Goal: Information Seeking & Learning: Learn about a topic

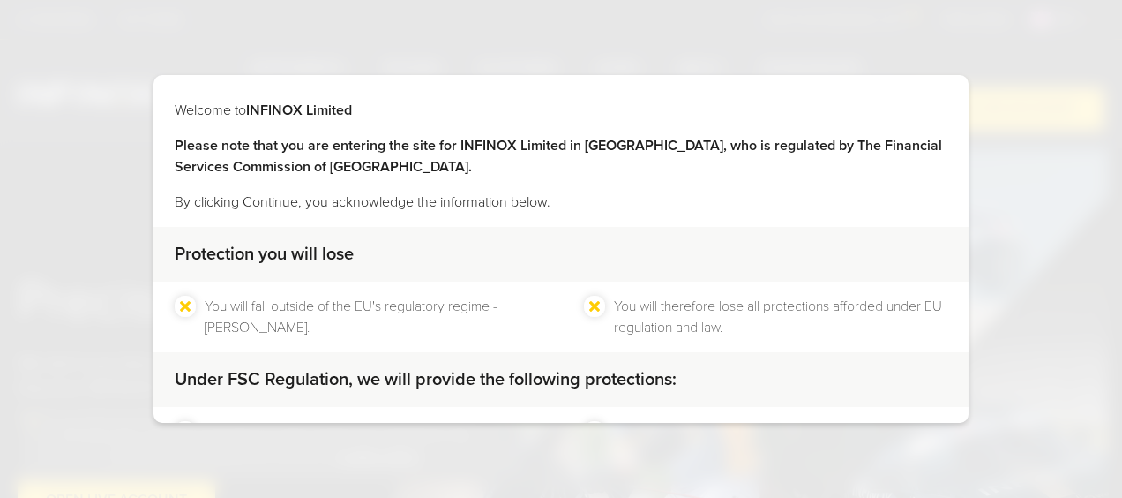
scroll to position [164, 0]
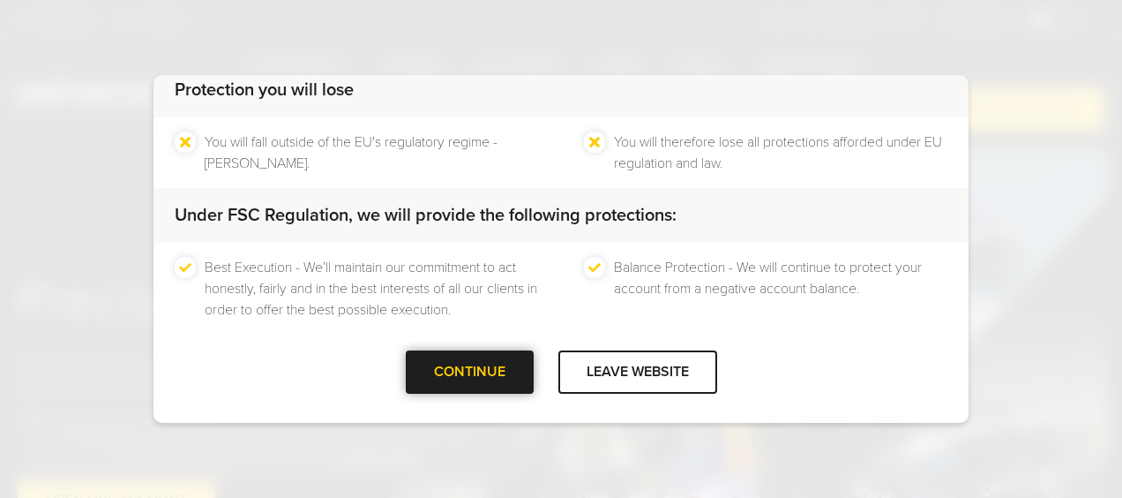
click at [499, 366] on div "CONTINUE" at bounding box center [470, 371] width 128 height 43
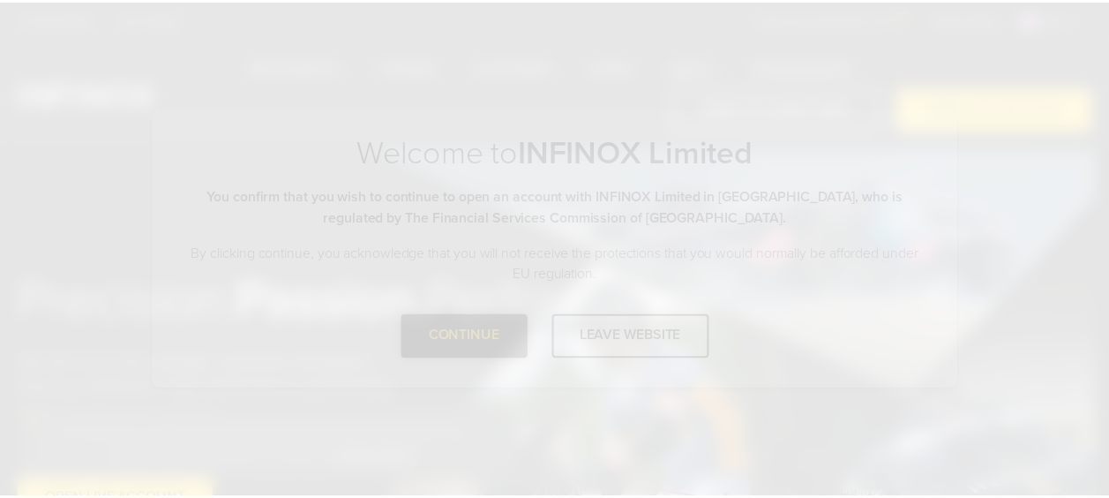
scroll to position [0, 0]
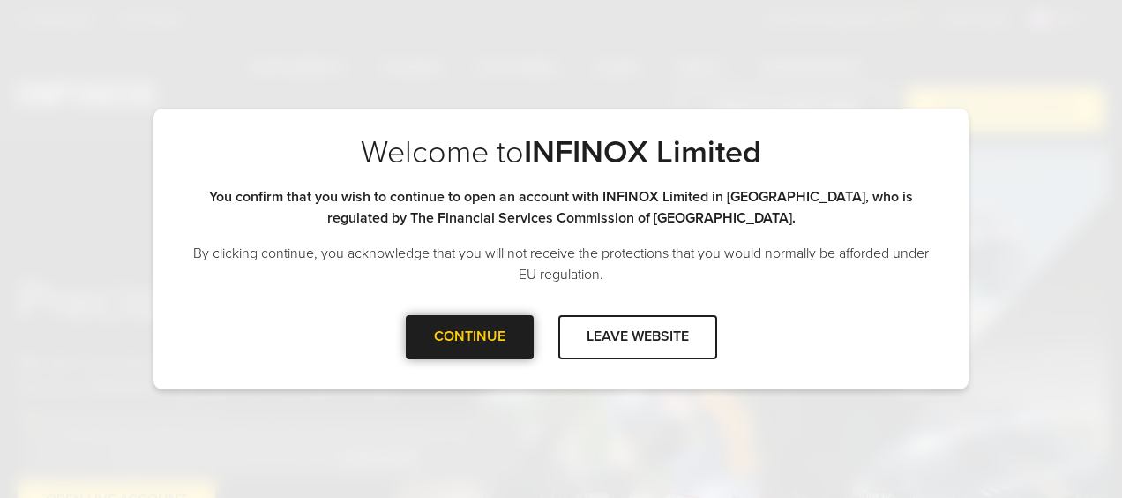
click at [469, 337] on div at bounding box center [469, 337] width 0 height 0
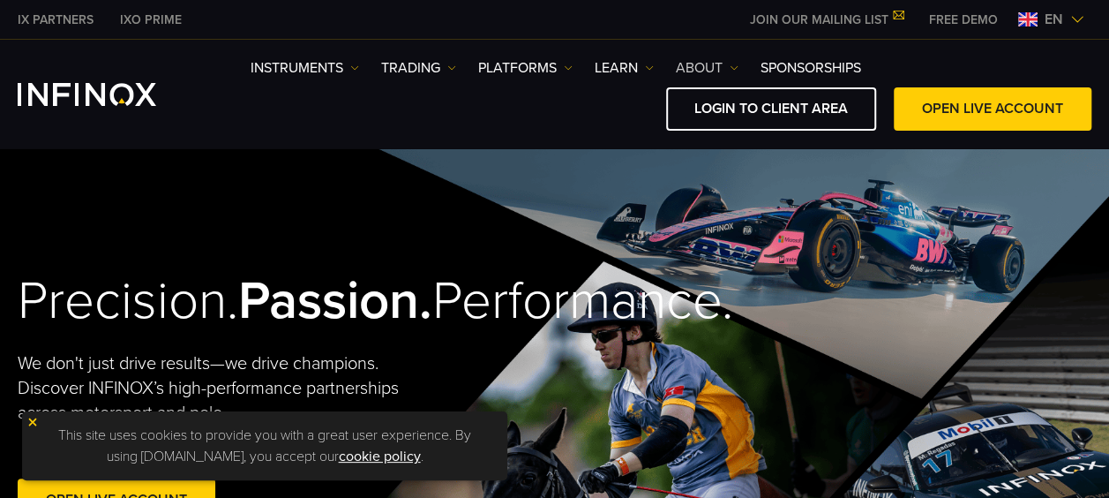
click at [720, 59] on link "ABOUT" at bounding box center [707, 67] width 63 height 21
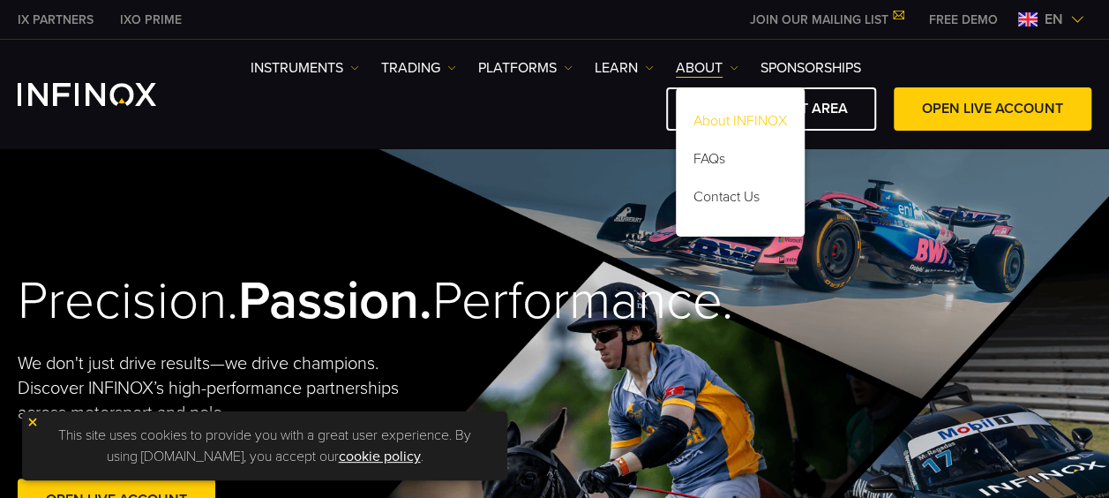
click at [734, 117] on link "About INFINOX" at bounding box center [740, 124] width 129 height 38
